Goal: Task Accomplishment & Management: Complete application form

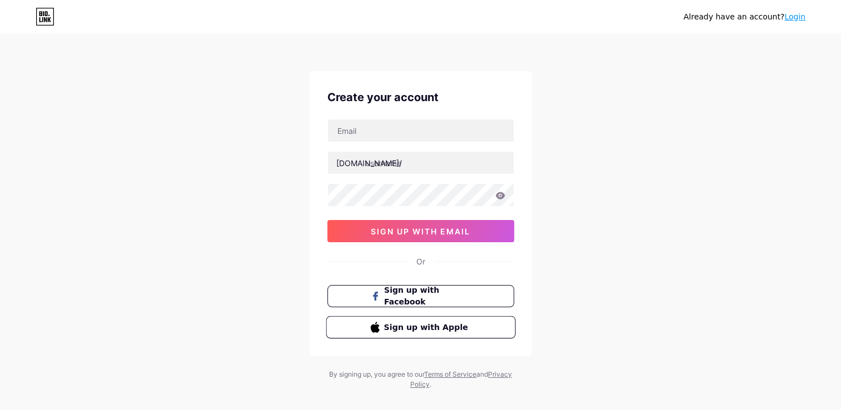
scroll to position [14, 0]
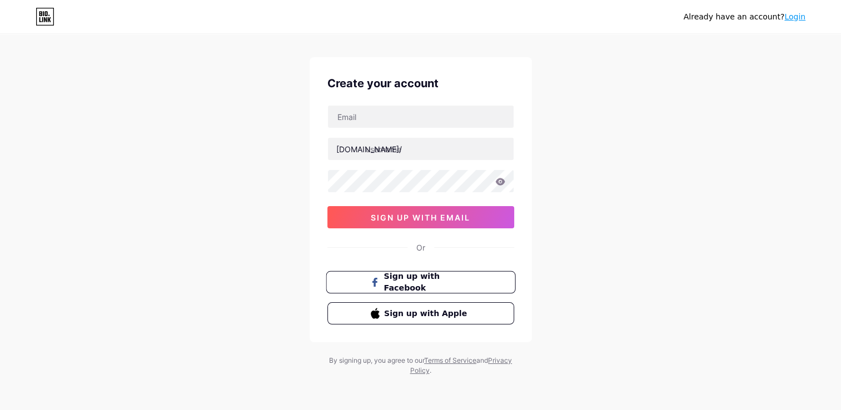
click at [435, 283] on span "Sign up with Facebook" at bounding box center [426, 283] width 87 height 24
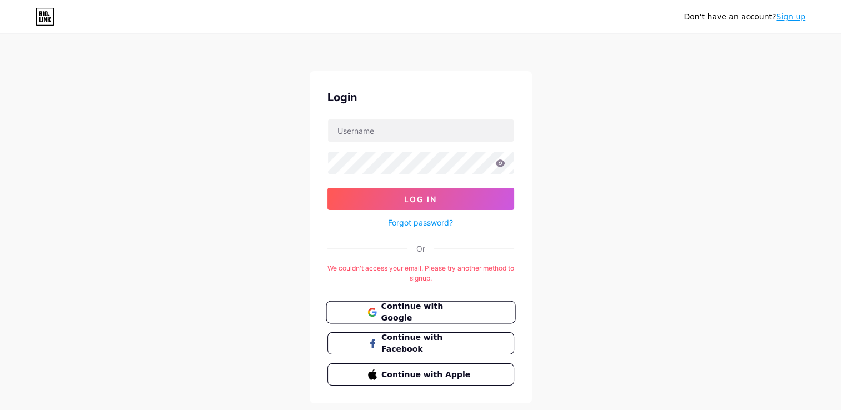
click at [418, 309] on span "Continue with Google" at bounding box center [427, 313] width 93 height 24
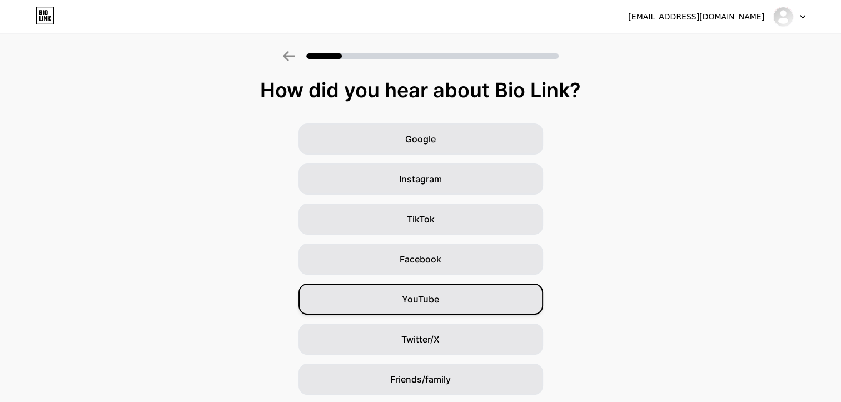
click at [428, 307] on div "YouTube" at bounding box center [420, 298] width 245 height 31
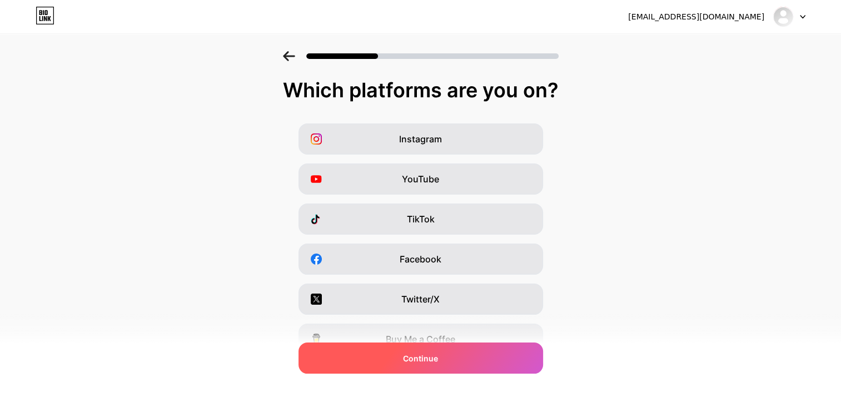
click at [472, 360] on div "Continue" at bounding box center [420, 357] width 245 height 31
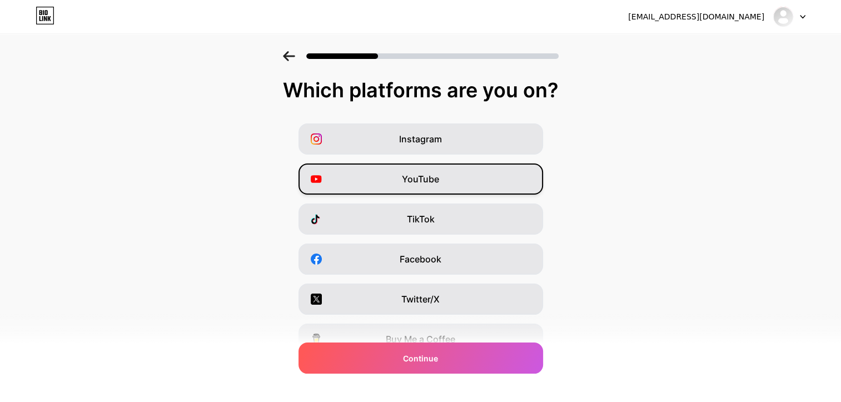
click at [433, 182] on span "YouTube" at bounding box center [420, 178] width 37 height 13
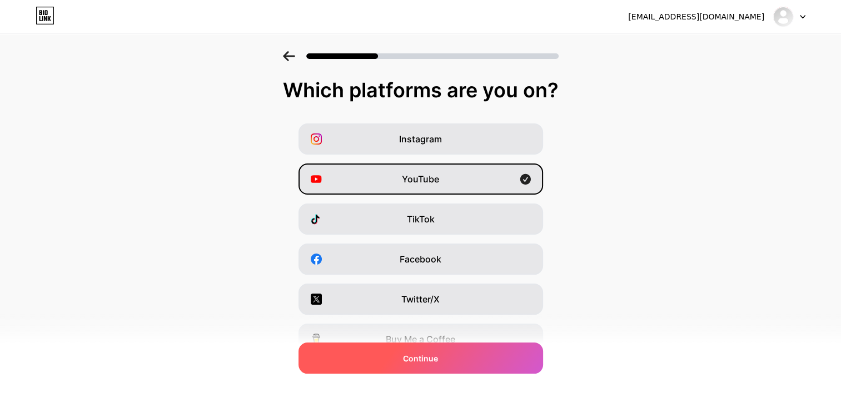
click at [436, 361] on span "Continue" at bounding box center [420, 358] width 35 height 12
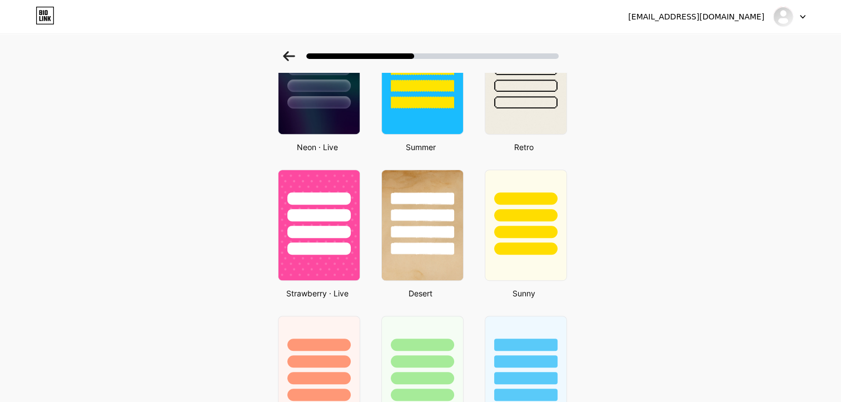
scroll to position [538, 8]
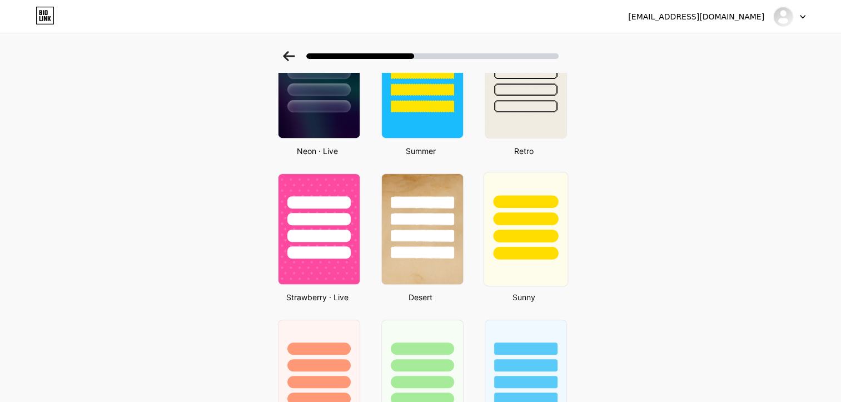
click at [510, 217] on div at bounding box center [525, 218] width 65 height 13
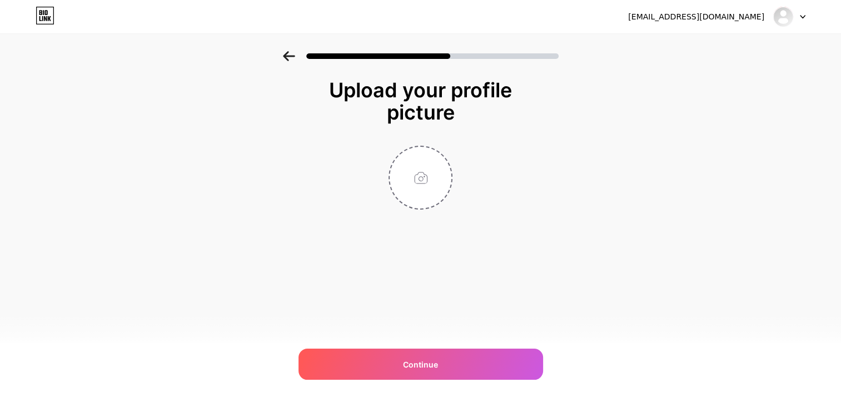
scroll to position [0, 0]
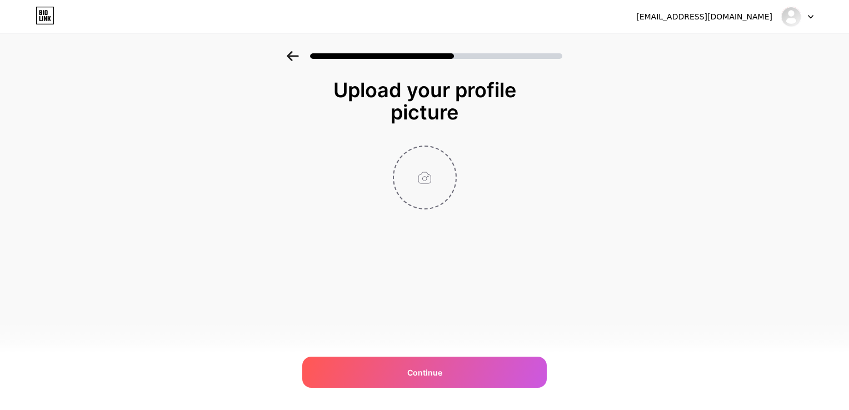
click at [425, 177] on input "file" at bounding box center [425, 178] width 62 height 62
type input "C:\fakepath\Capture d’écran (4).png"
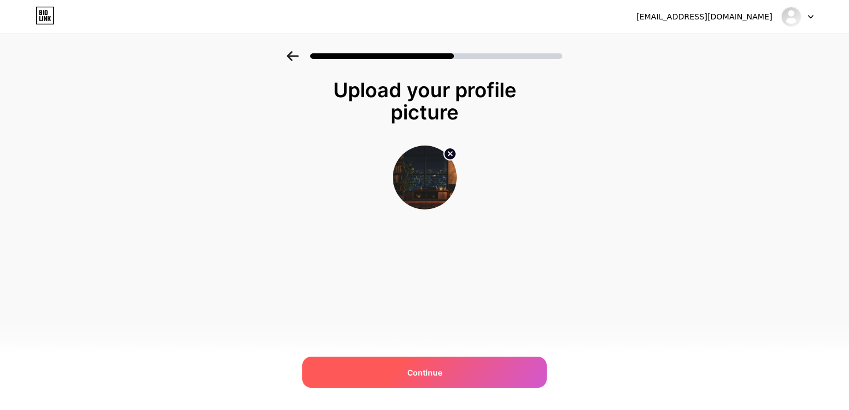
click at [426, 375] on span "Continue" at bounding box center [424, 373] width 35 height 12
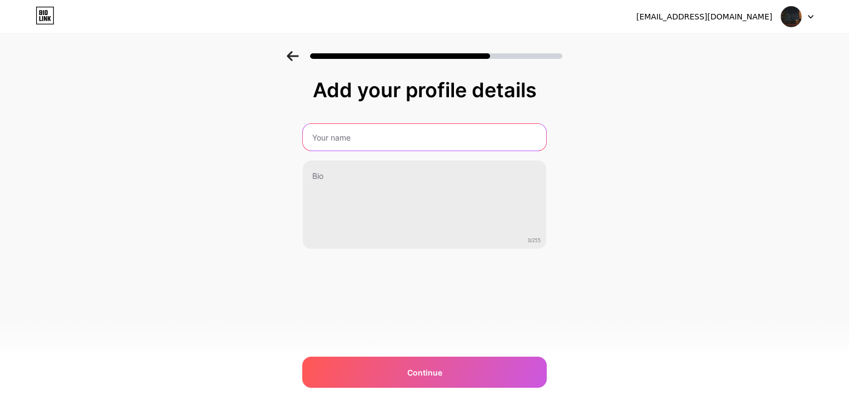
click at [382, 132] on input "text" at bounding box center [424, 137] width 243 height 27
click at [382, 132] on input "text" at bounding box center [425, 137] width 246 height 27
click at [373, 134] on input "text" at bounding box center [425, 137] width 246 height 27
type input "EVRARD KOFFI"
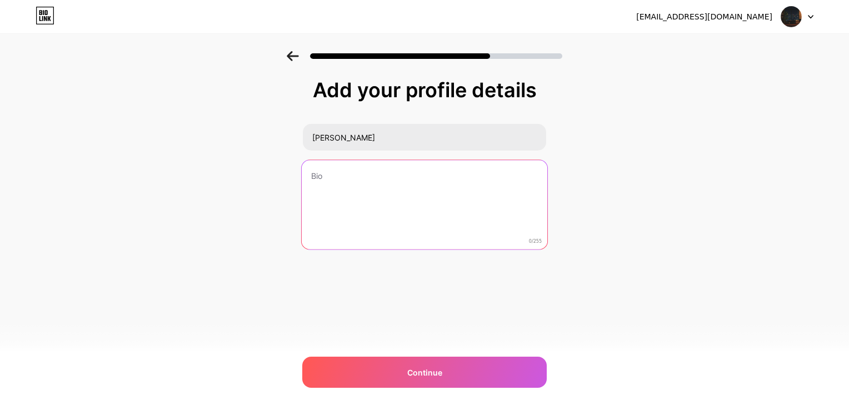
click at [364, 183] on textarea at bounding box center [425, 205] width 246 height 91
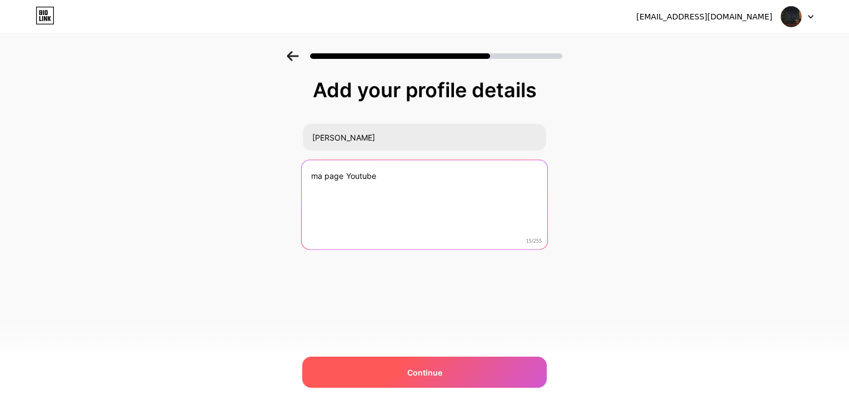
type textarea "ma page Youtube"
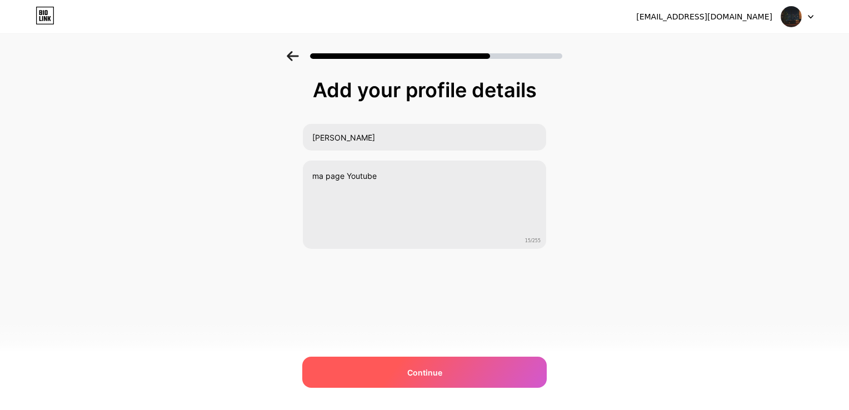
click at [405, 363] on div "Continue" at bounding box center [424, 372] width 245 height 31
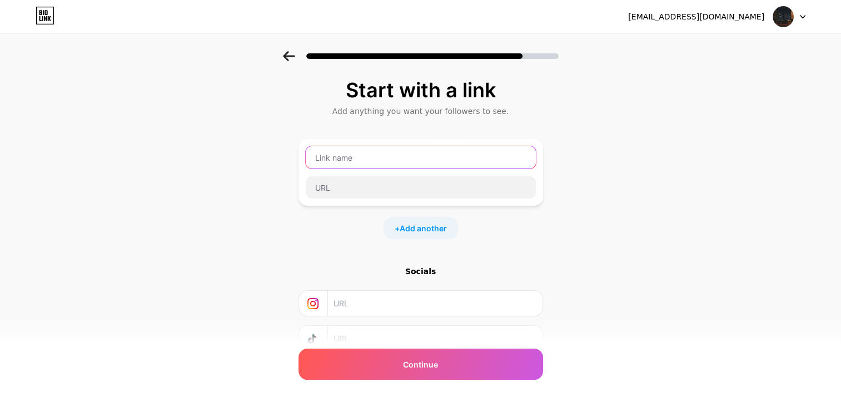
click at [397, 159] on input "text" at bounding box center [421, 157] width 230 height 22
click at [358, 157] on input "text" at bounding box center [421, 157] width 230 height 22
type input "koffiassue"
click at [647, 261] on div "Start with a link Add anything you want your followers to see. koffiassue + Add…" at bounding box center [420, 246] width 841 height 391
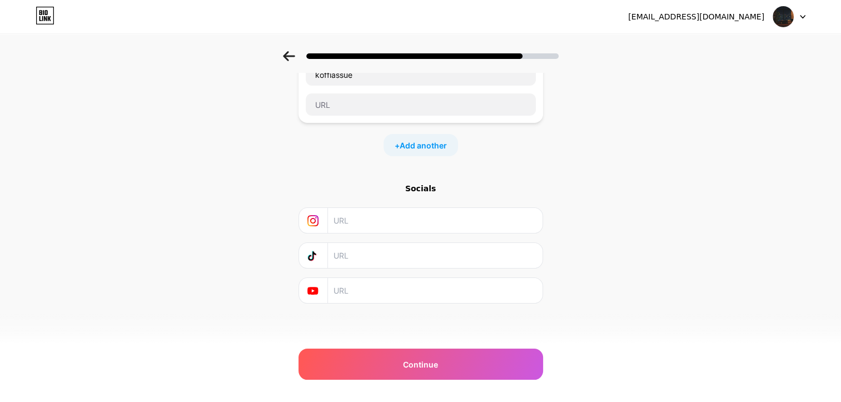
click at [414, 286] on input "text" at bounding box center [434, 290] width 202 height 25
paste input "https://www.youtube.com/@cozyacousticcorner-o8k"
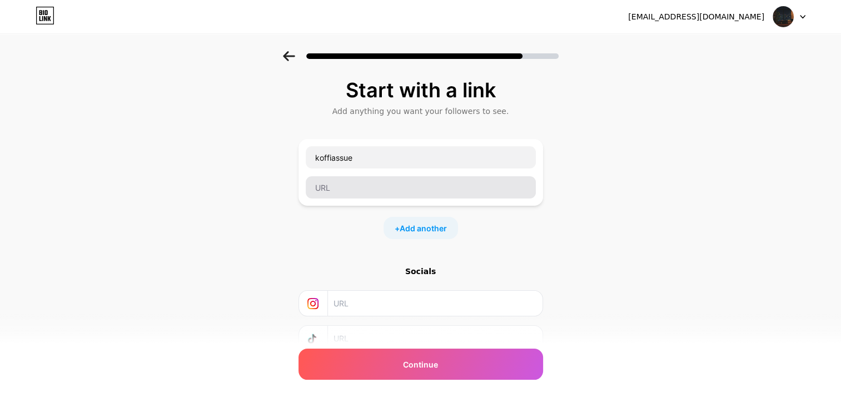
type input "https://www.youtube.com/@cozyacousticcorner-o8k"
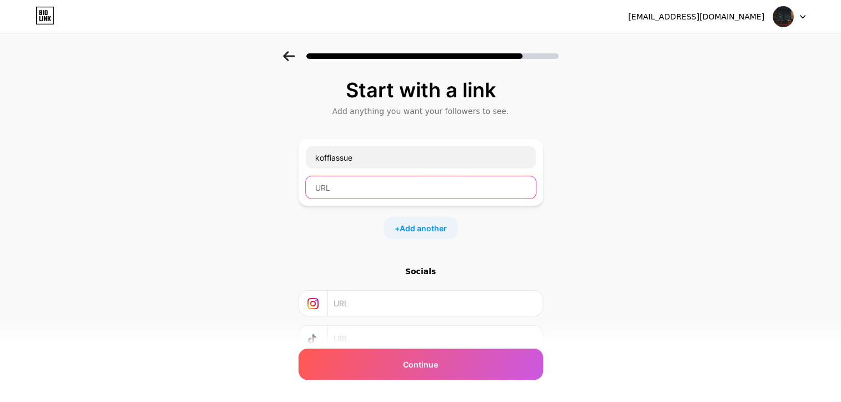
click at [433, 187] on input "text" at bounding box center [421, 187] width 230 height 22
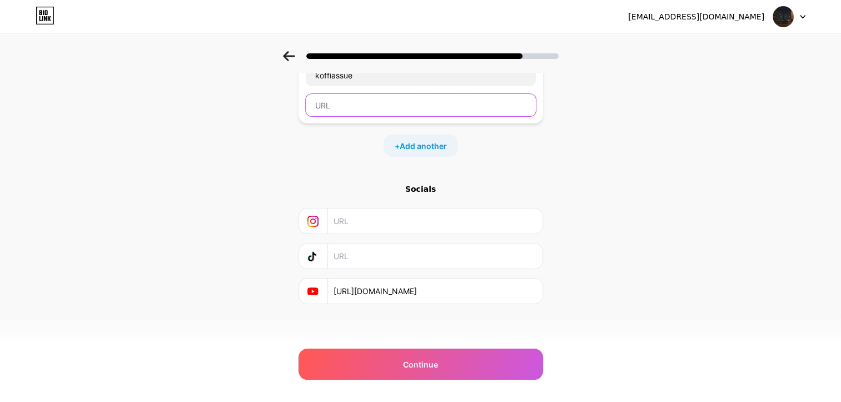
scroll to position [83, 0]
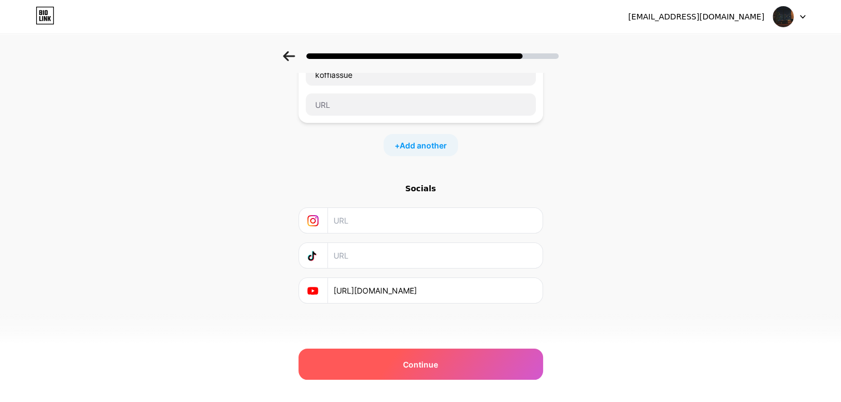
click at [427, 363] on span "Continue" at bounding box center [420, 364] width 35 height 12
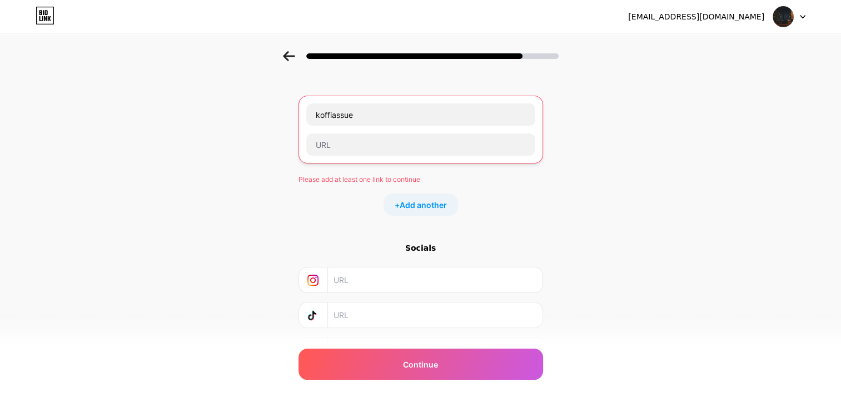
scroll to position [43, 0]
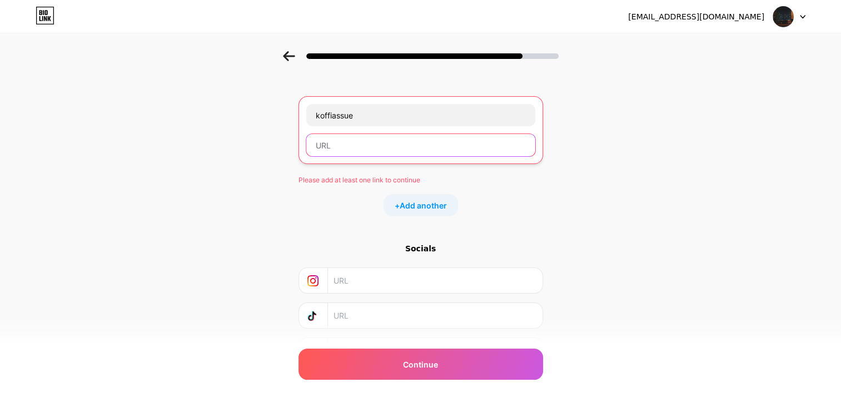
click at [383, 146] on input "text" at bounding box center [420, 145] width 229 height 22
paste input "https://www.youtube.com/@cozyacousticcorner-o8k"
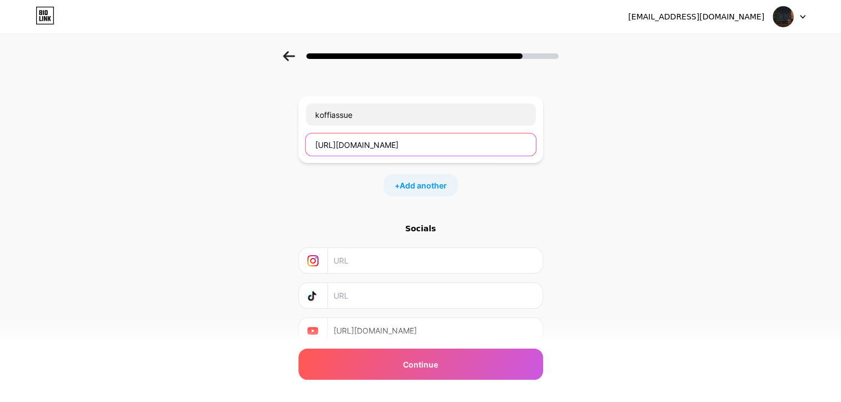
scroll to position [83, 0]
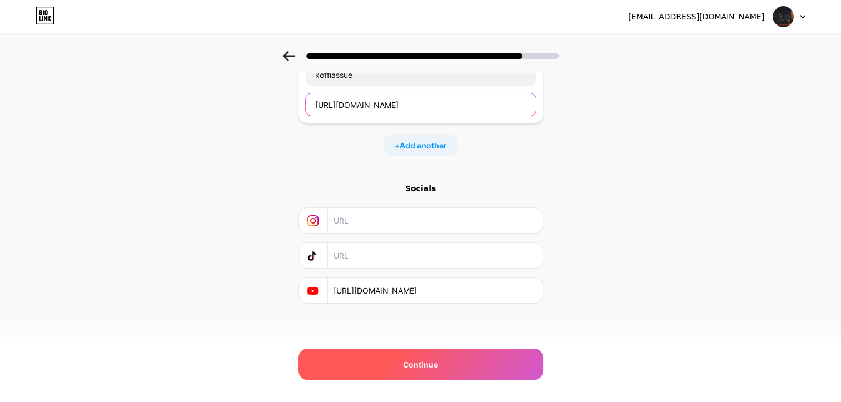
type input "https://www.youtube.com/@cozyacousticcorner-o8k"
click at [437, 357] on div "Continue" at bounding box center [420, 363] width 245 height 31
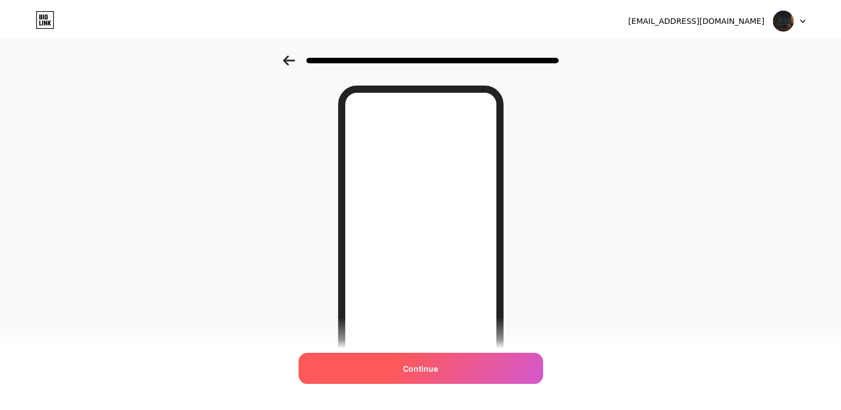
scroll to position [0, 0]
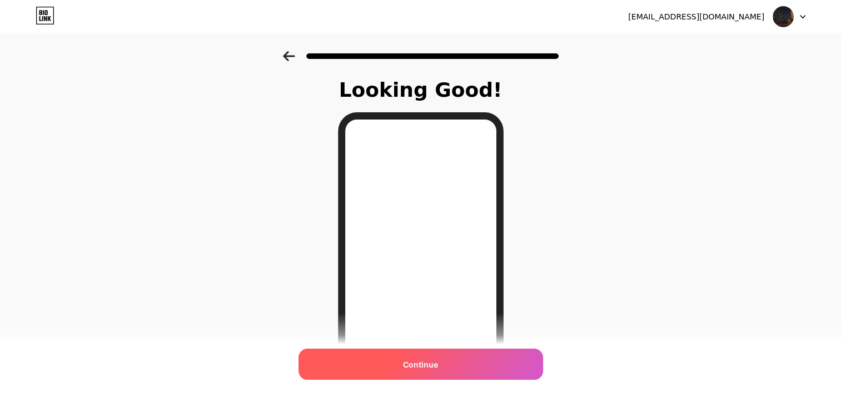
click at [442, 362] on div "Continue" at bounding box center [420, 363] width 245 height 31
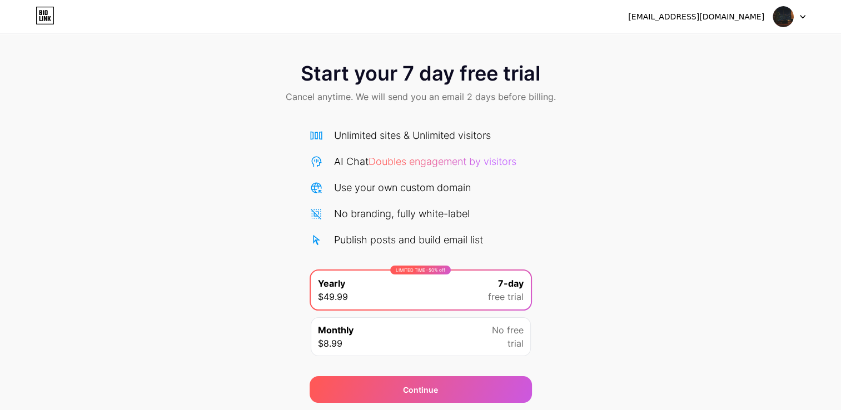
click at [802, 12] on div at bounding box center [789, 17] width 32 height 20
click at [390, 340] on div "Monthly $8.99 No free trial" at bounding box center [421, 336] width 220 height 39
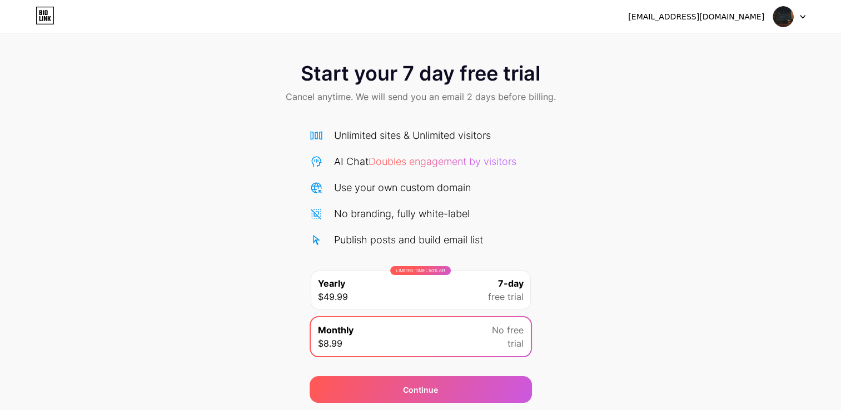
click at [398, 298] on div "LIMITED TIME : 50% off Yearly $49.99 7-day free trial" at bounding box center [421, 290] width 220 height 39
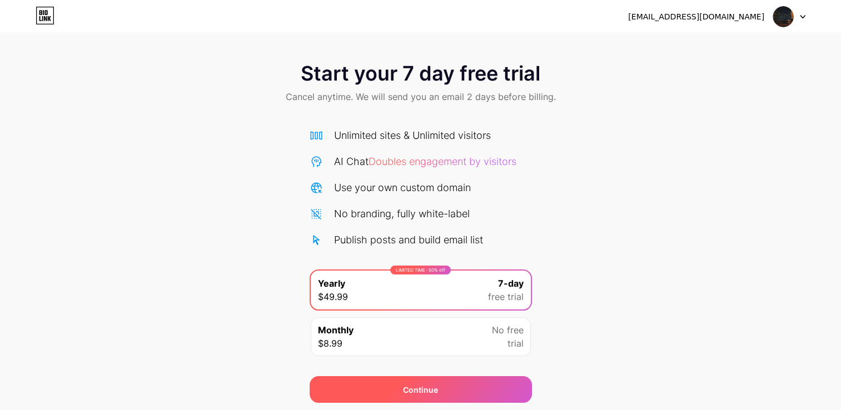
click at [421, 388] on span "Continue" at bounding box center [420, 390] width 35 height 12
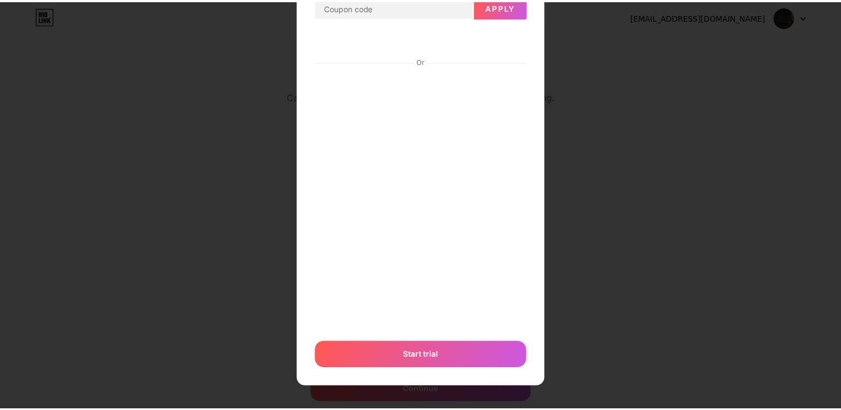
scroll to position [16, 0]
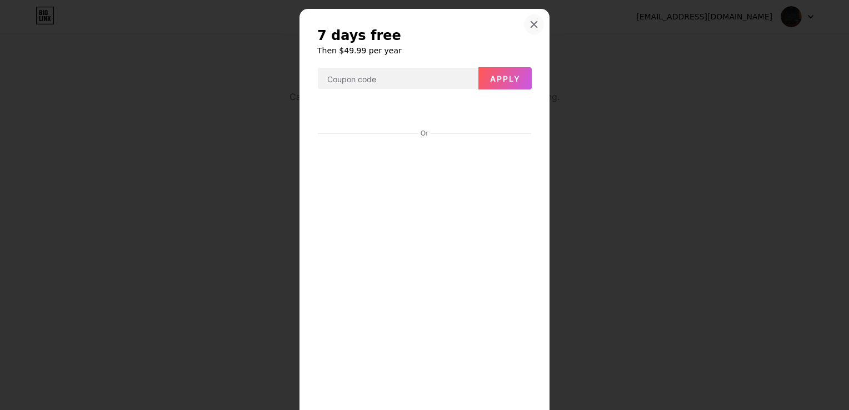
click at [530, 23] on icon at bounding box center [534, 24] width 9 height 9
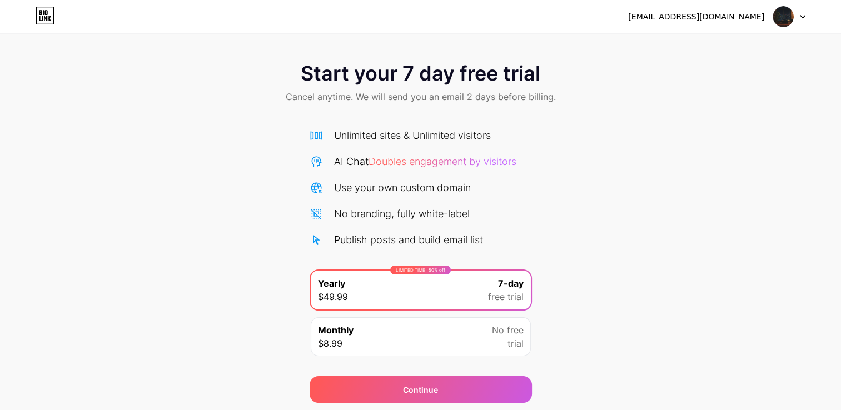
click at [801, 18] on icon at bounding box center [803, 17] width 6 height 4
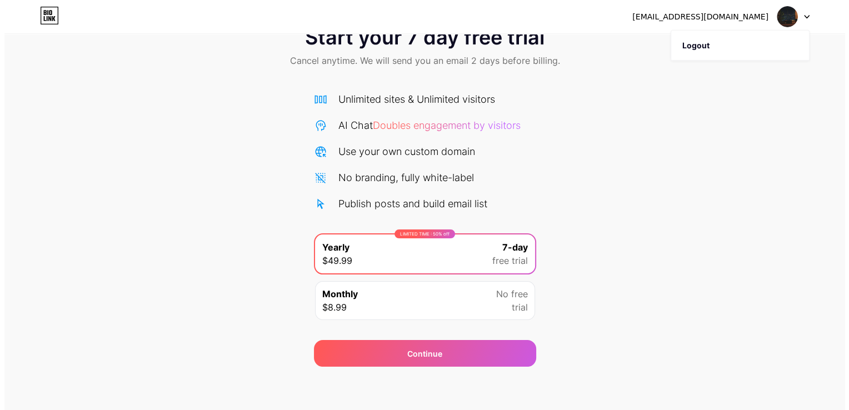
scroll to position [0, 0]
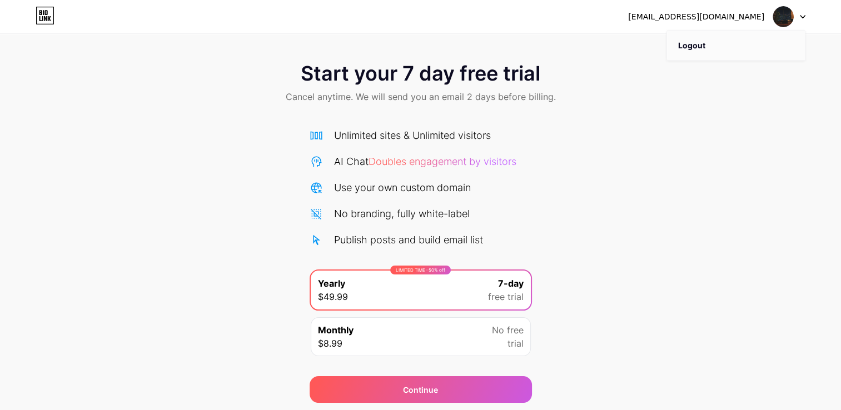
click at [698, 43] on li "Logout" at bounding box center [736, 46] width 138 height 30
